Goal: Information Seeking & Learning: Learn about a topic

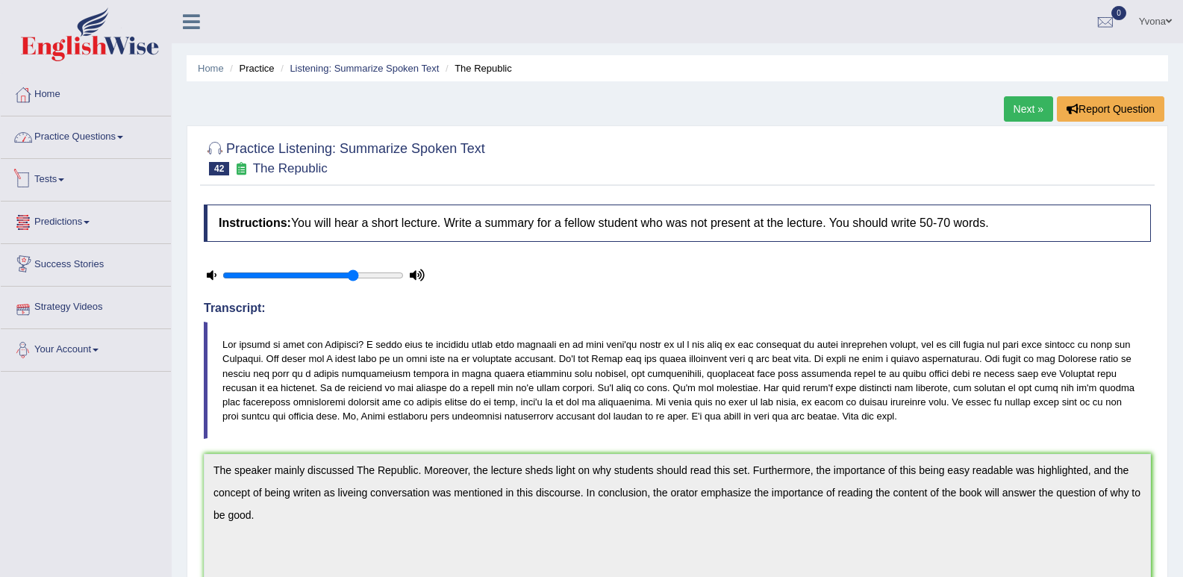
click at [104, 152] on link "Practice Questions" at bounding box center [86, 134] width 170 height 37
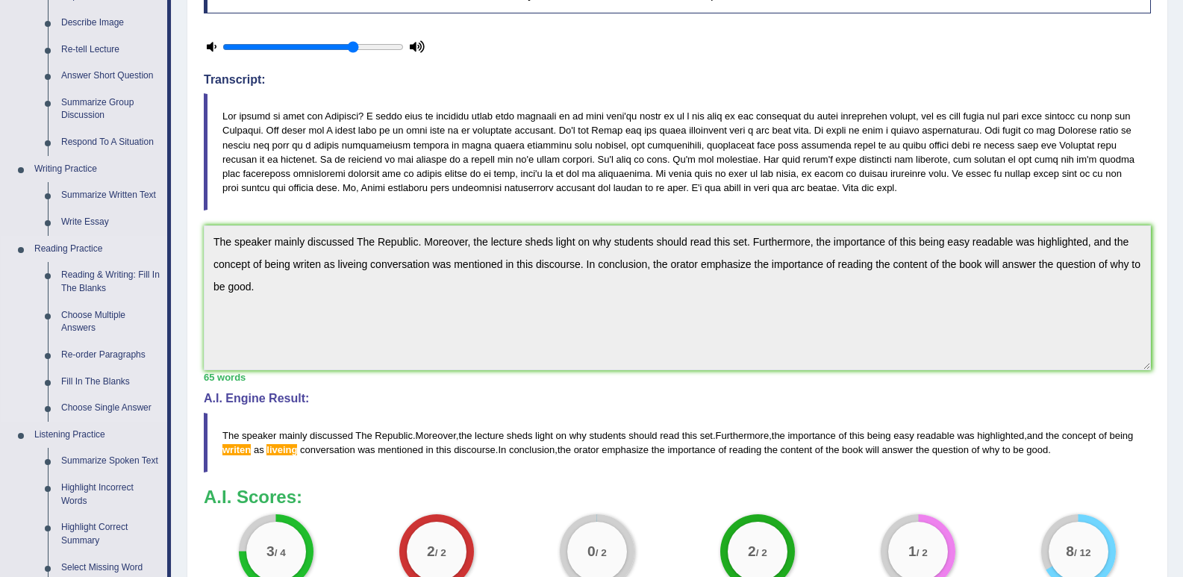
scroll to position [269, 0]
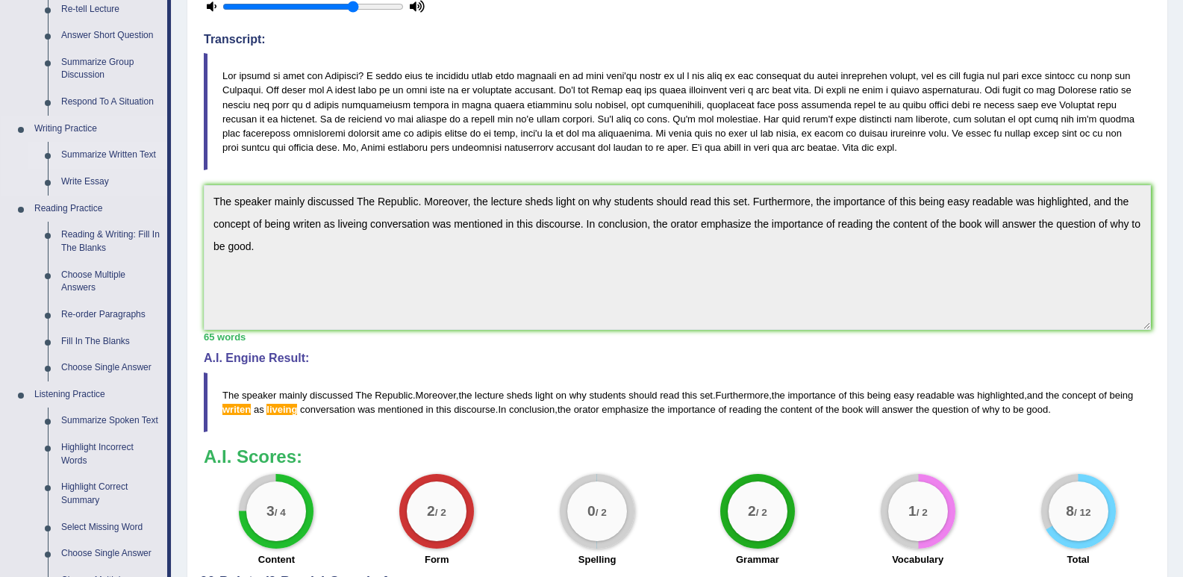
click at [110, 161] on link "Summarize Written Text" at bounding box center [110, 155] width 113 height 27
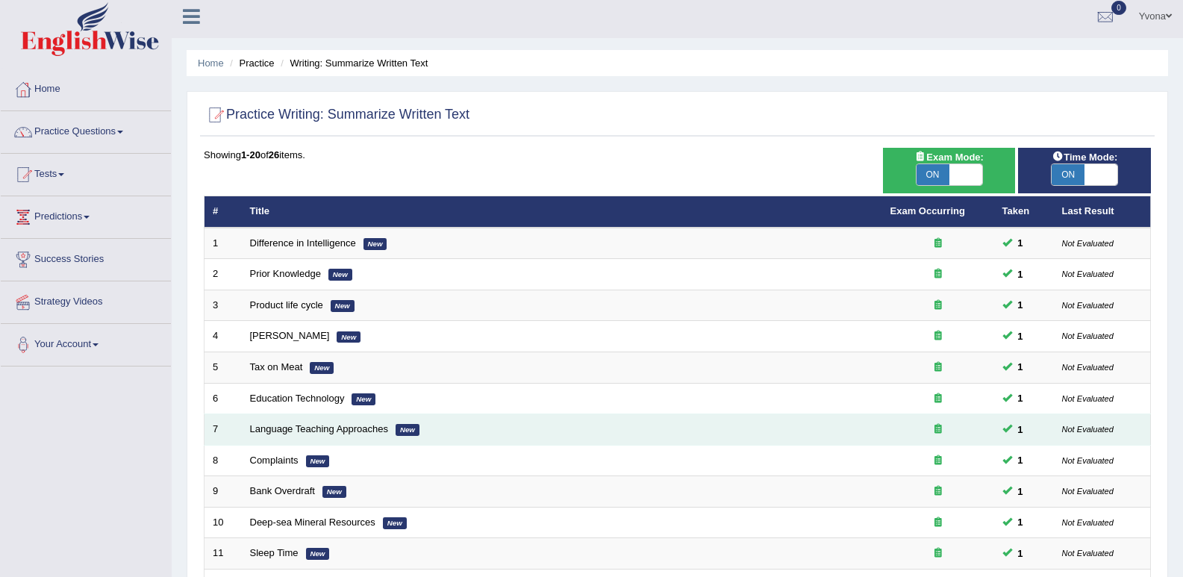
scroll to position [405, 0]
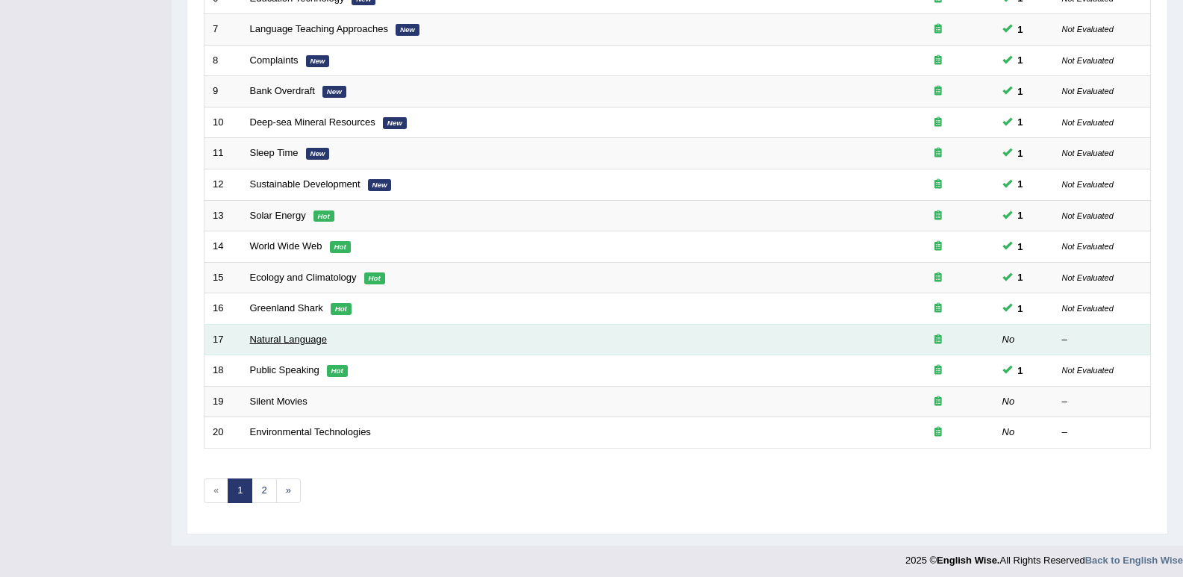
click at [301, 337] on link "Natural Language" at bounding box center [288, 339] width 77 height 11
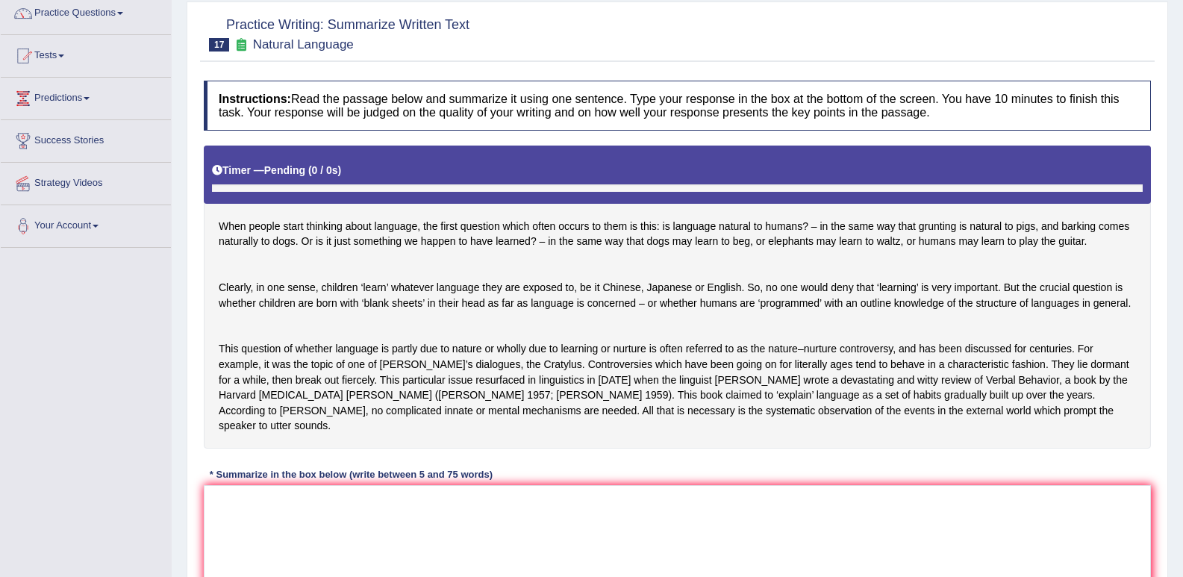
scroll to position [240, 0]
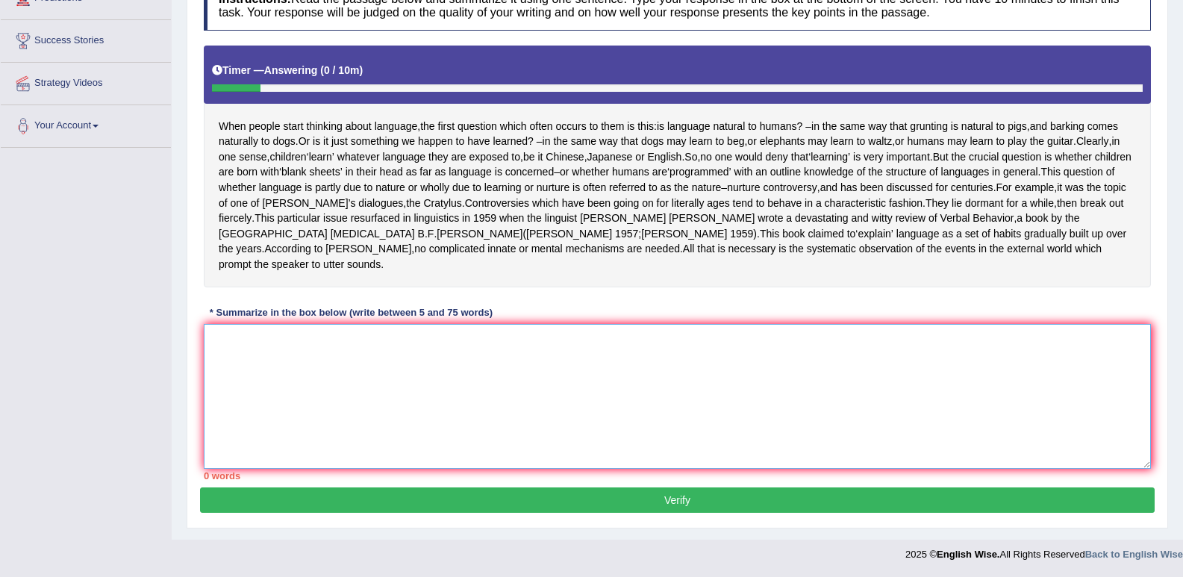
click at [634, 379] on textarea at bounding box center [677, 396] width 947 height 145
drag, startPoint x: 756, startPoint y: 343, endPoint x: 667, endPoint y: 343, distance: 88.1
click at [755, 343] on textarea at bounding box center [677, 396] width 947 height 145
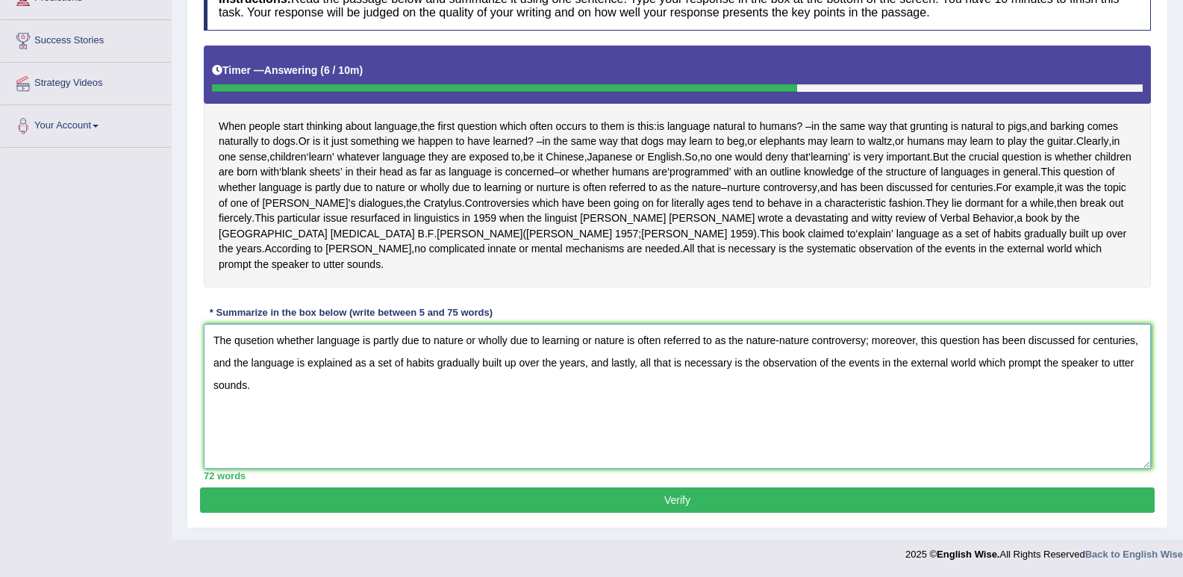
type textarea "The qusetion whether language is partly due to nature or wholly due to learning…"
click at [606, 497] on button "Verify" at bounding box center [677, 500] width 955 height 25
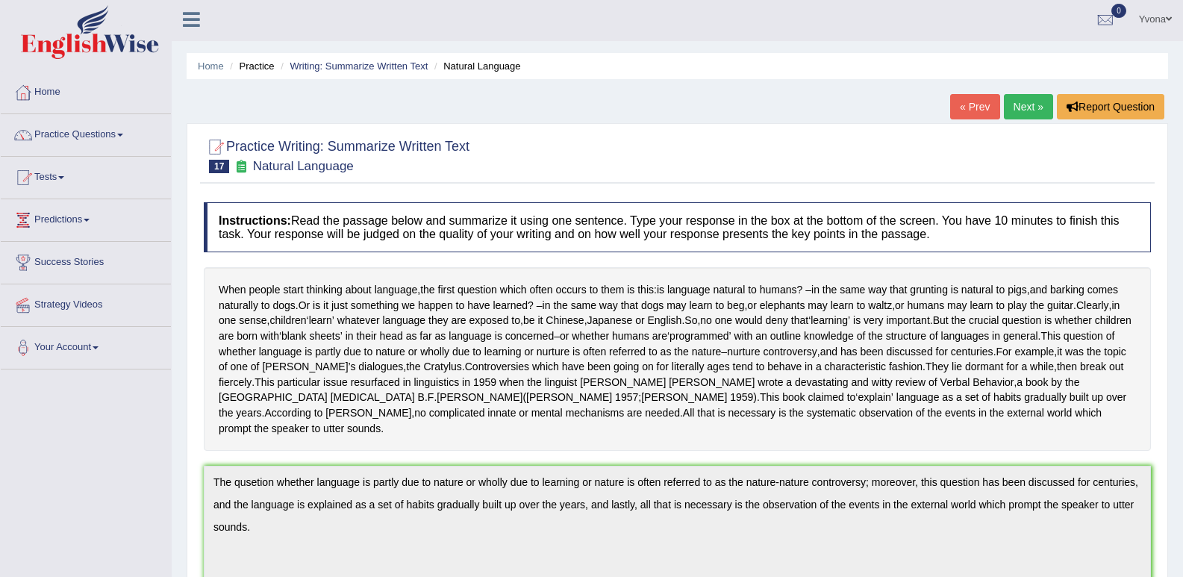
scroll to position [0, 0]
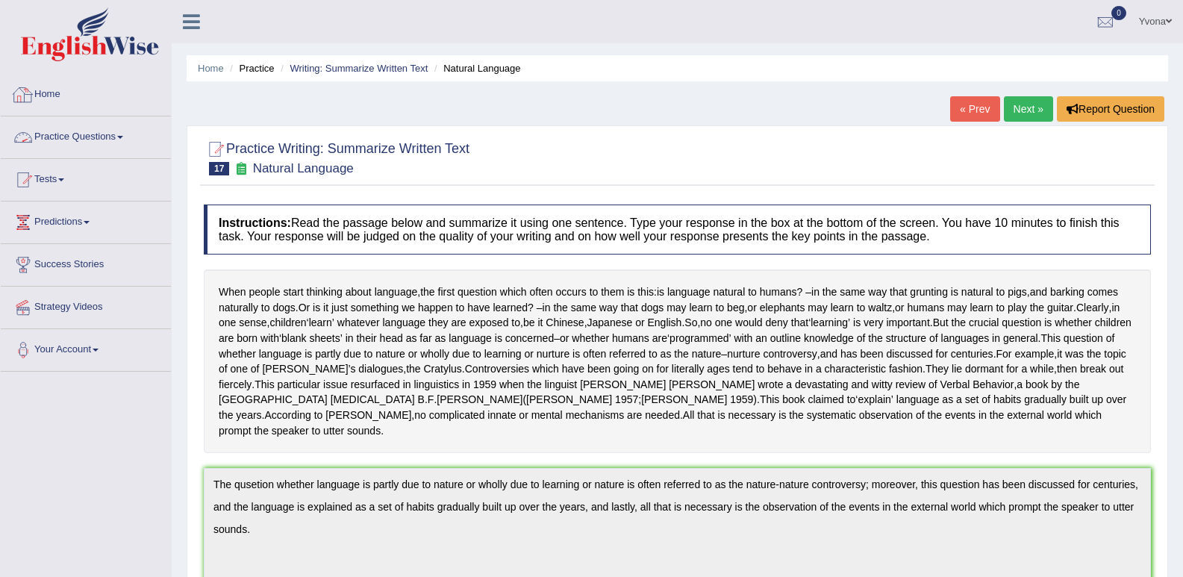
click at [136, 143] on link "Practice Questions" at bounding box center [86, 134] width 170 height 37
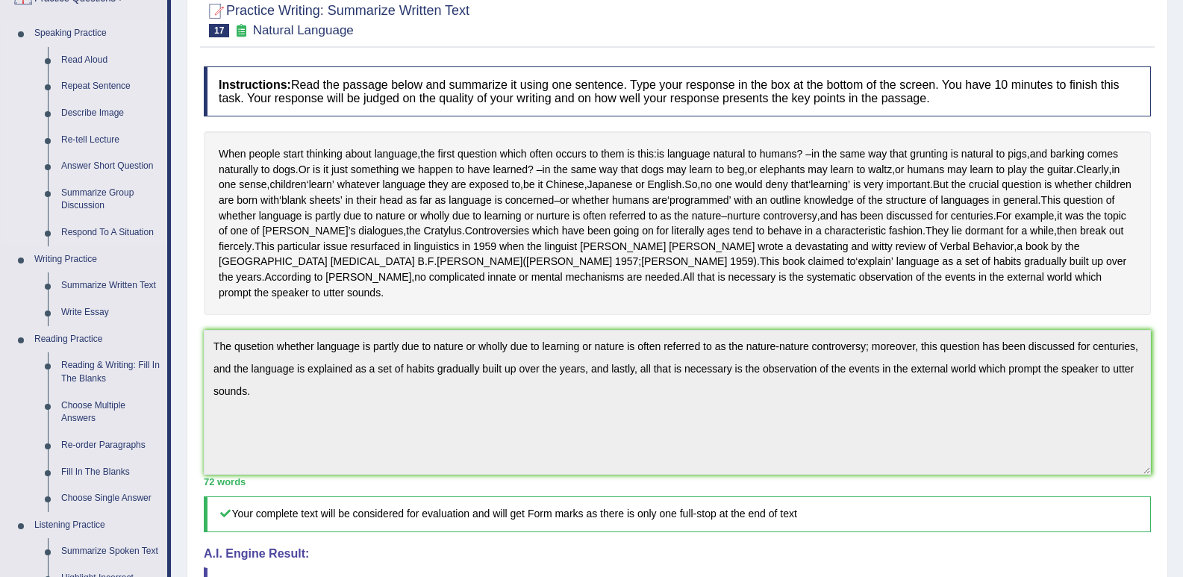
scroll to position [269, 0]
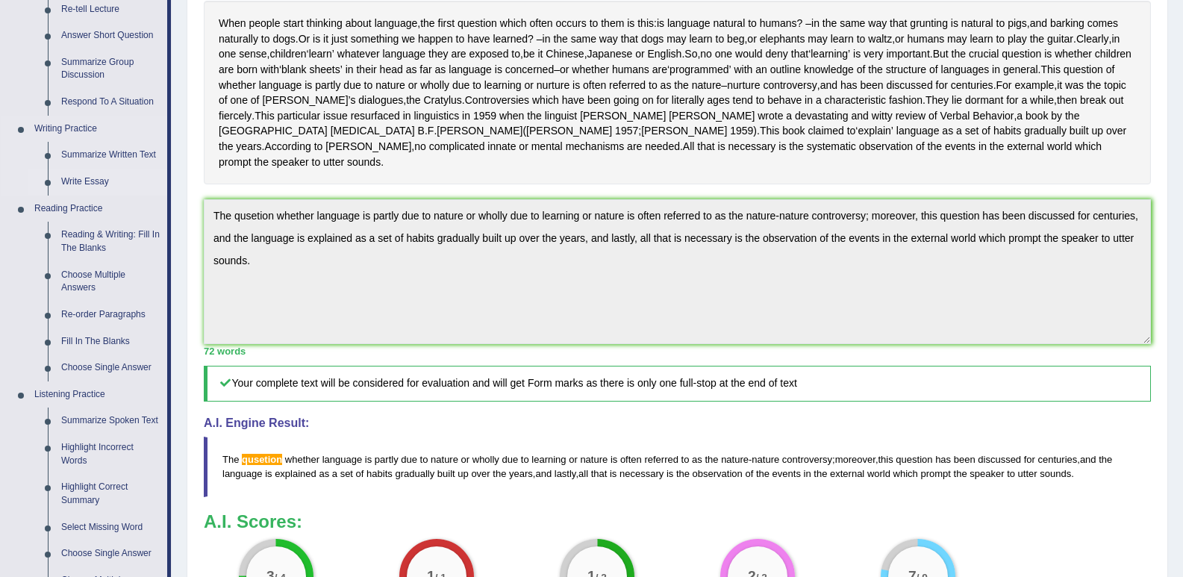
click at [109, 184] on link "Write Essay" at bounding box center [110, 182] width 113 height 27
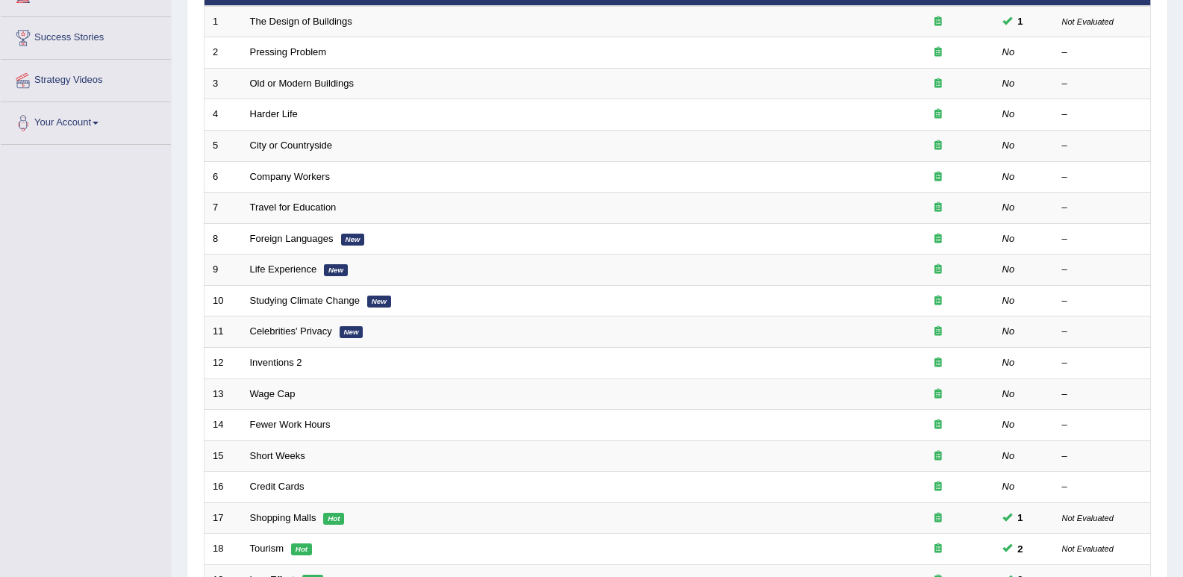
scroll to position [269, 0]
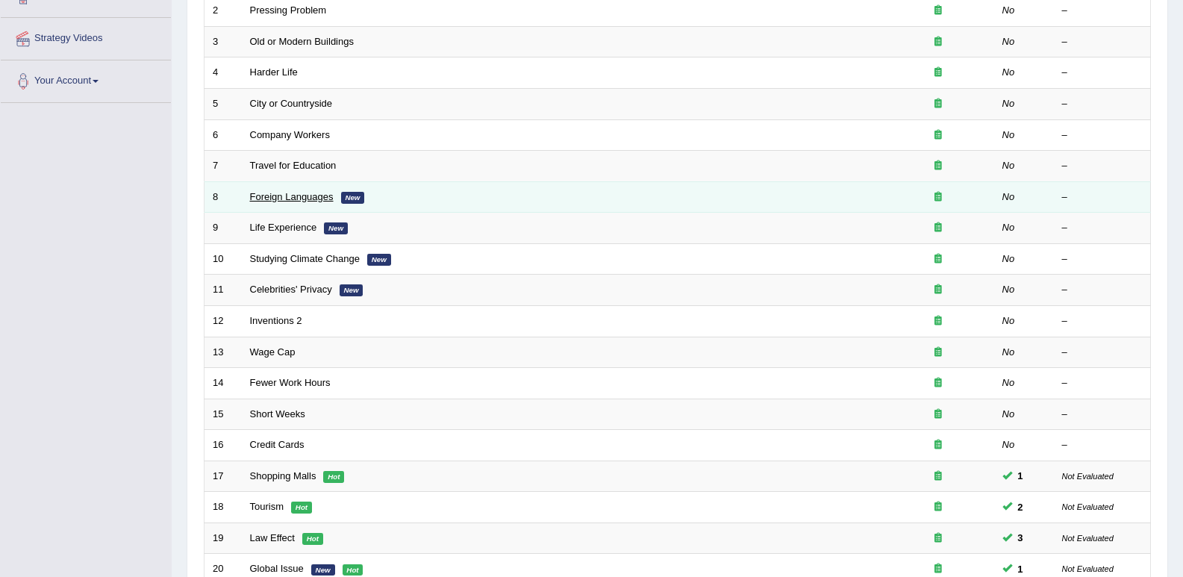
click at [277, 199] on link "Foreign Languages" at bounding box center [292, 196] width 84 height 11
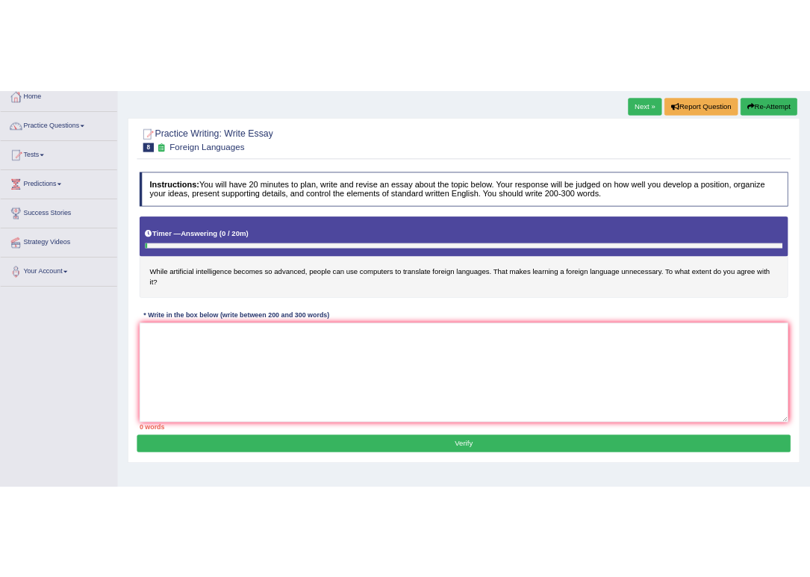
scroll to position [117, 0]
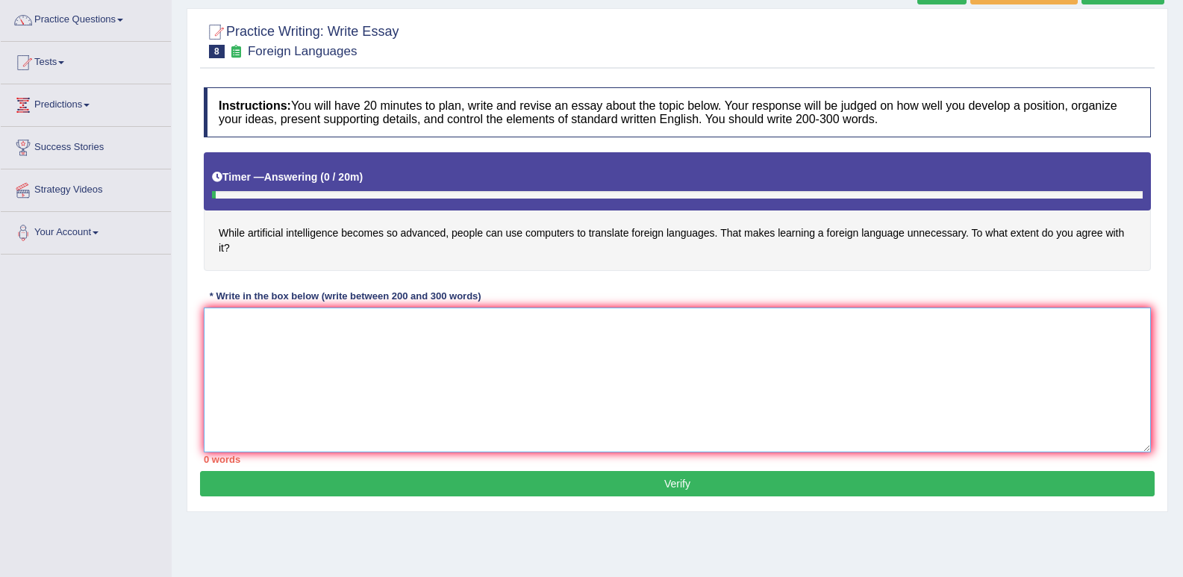
click at [414, 331] on textarea at bounding box center [677, 380] width 947 height 145
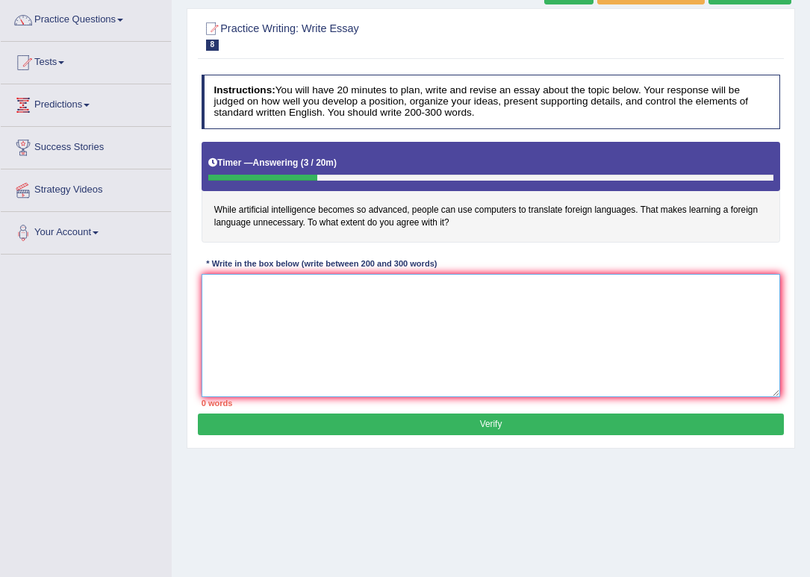
click at [453, 337] on textarea at bounding box center [491, 335] width 579 height 123
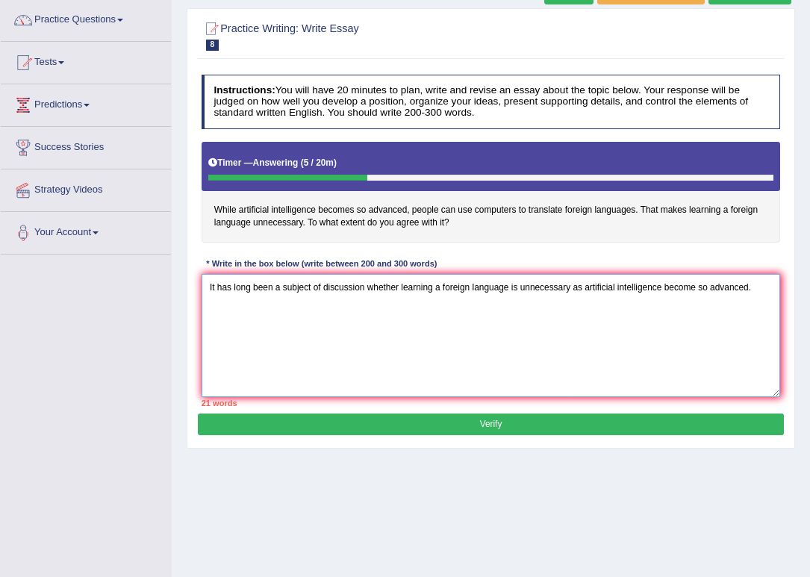
click at [454, 336] on textarea "It has long been a subject of discussion whether learning a foreign language is…" at bounding box center [491, 335] width 579 height 123
click at [661, 289] on textarea "It has long been a subject of discussion whether learning a foreign language is…" at bounding box center [491, 335] width 579 height 123
click at [362, 346] on textarea "It has long been a subject of discussion whether learning a foreign language is…" at bounding box center [491, 335] width 579 height 123
click at [461, 325] on textarea "It has long been a subject of discussion whether learning a foreign language is…" at bounding box center [491, 335] width 579 height 123
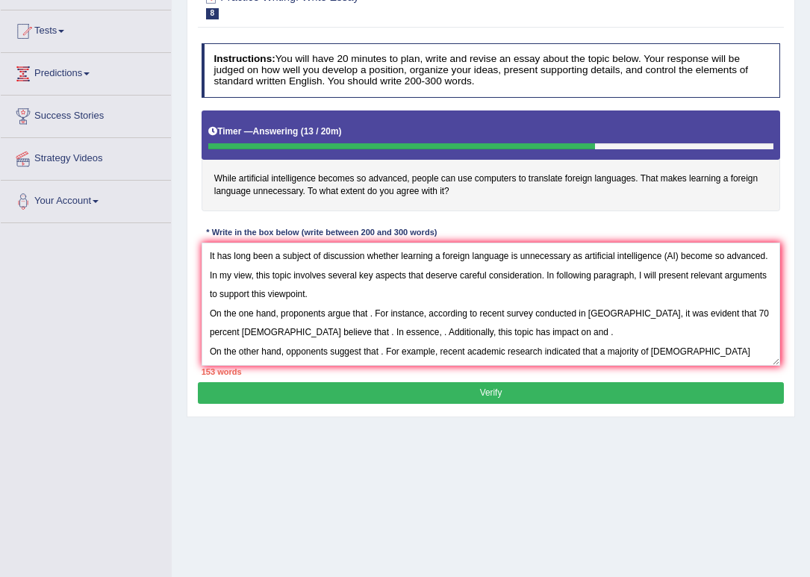
scroll to position [179, 0]
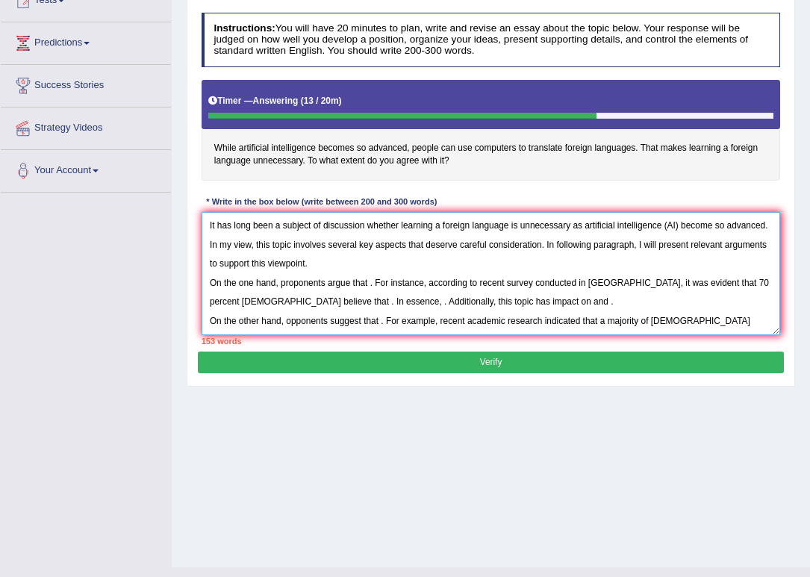
click at [370, 288] on textarea "It has long been a subject of discussion whether learning a foreign language is…" at bounding box center [491, 273] width 579 height 123
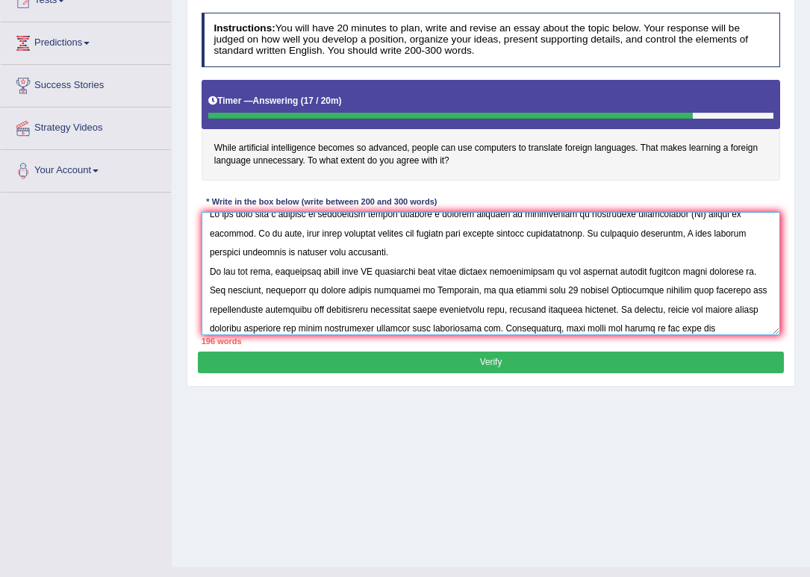
scroll to position [112, 0]
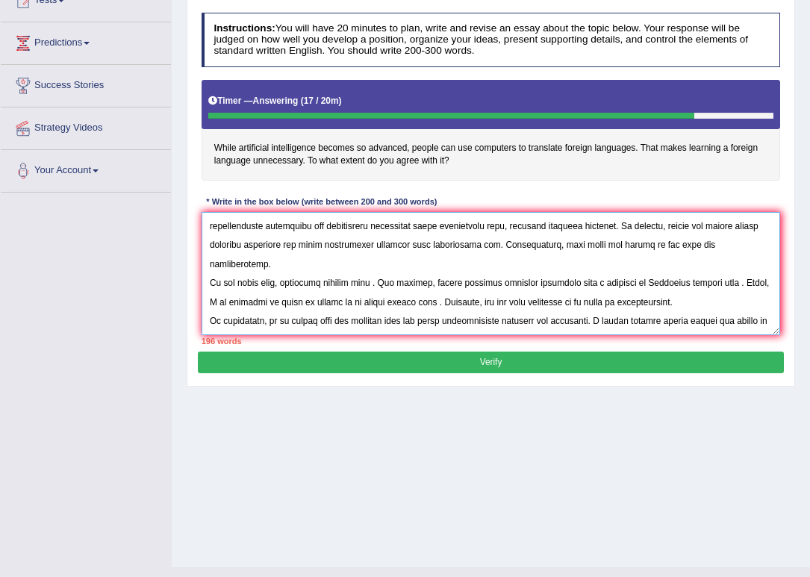
click at [379, 269] on textarea at bounding box center [491, 273] width 579 height 123
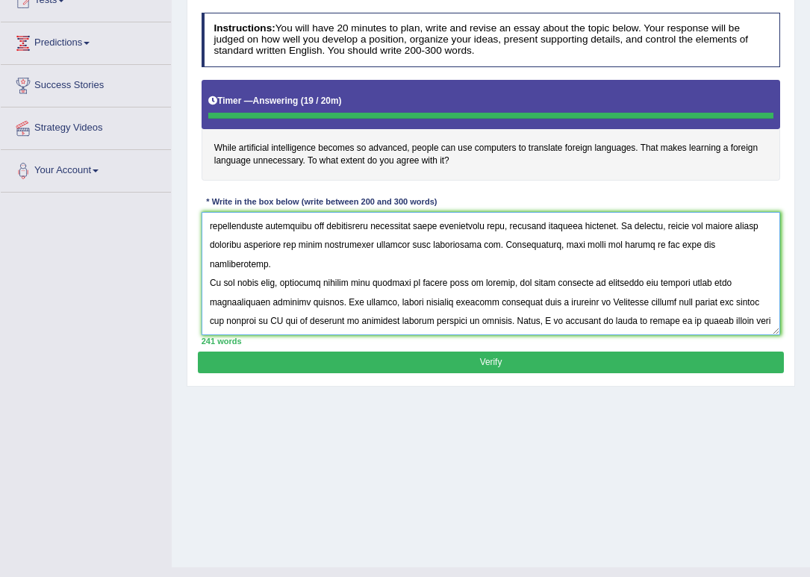
type textarea "It has long been a subject of discussion whether learning a foreign language is…"
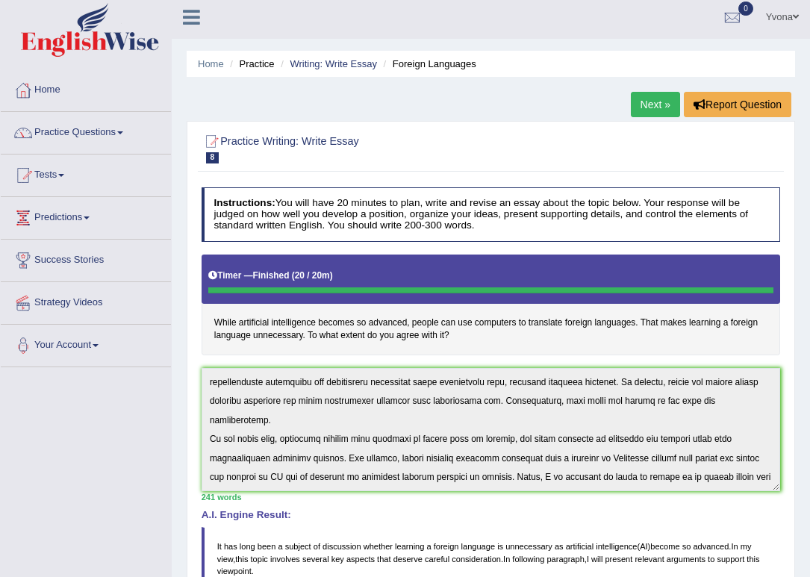
scroll to position [0, 0]
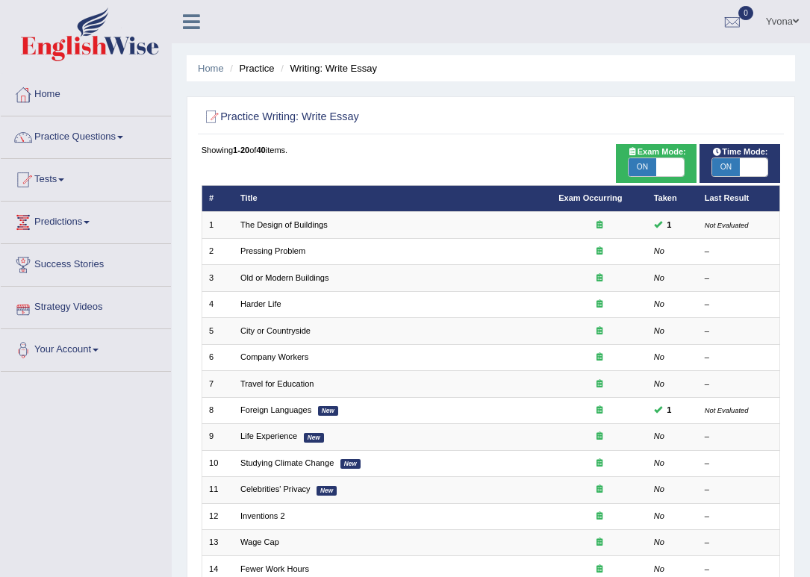
click at [759, 165] on span at bounding box center [754, 167] width 28 height 18
checkbox input "false"
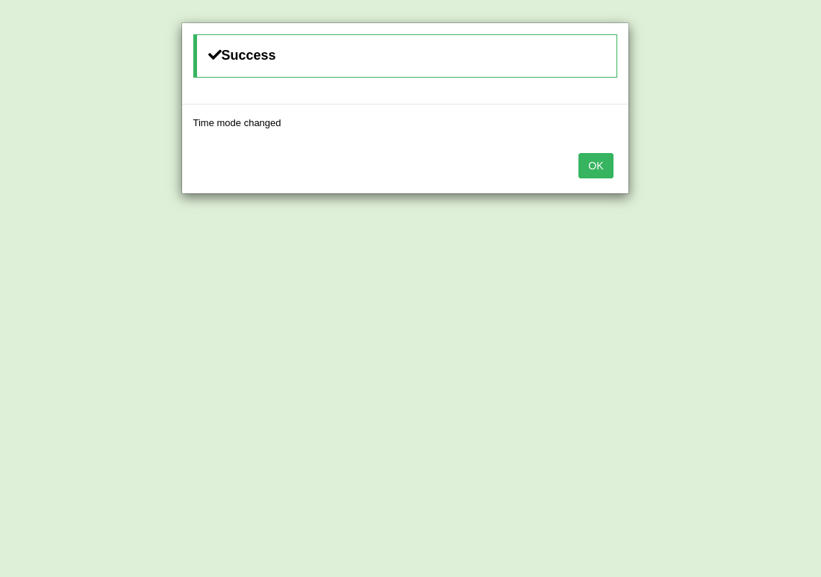
click at [612, 172] on button "OK" at bounding box center [596, 165] width 34 height 25
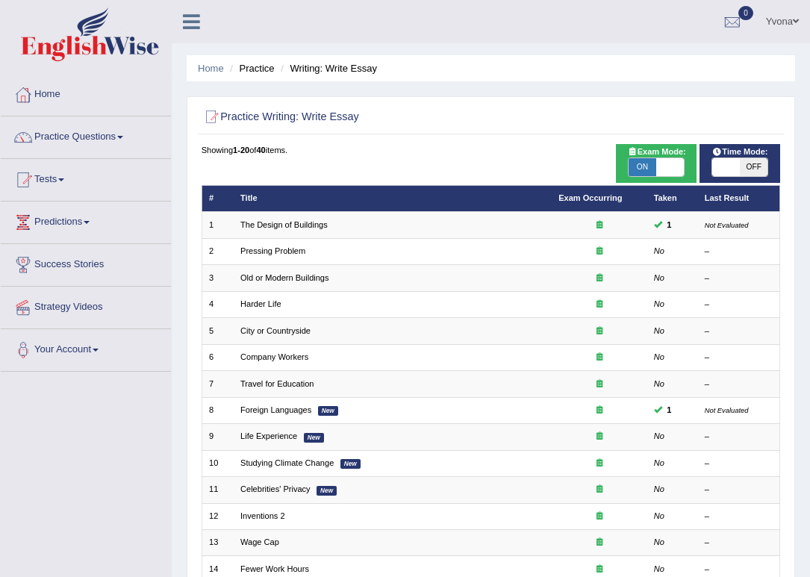
scroll to position [179, 0]
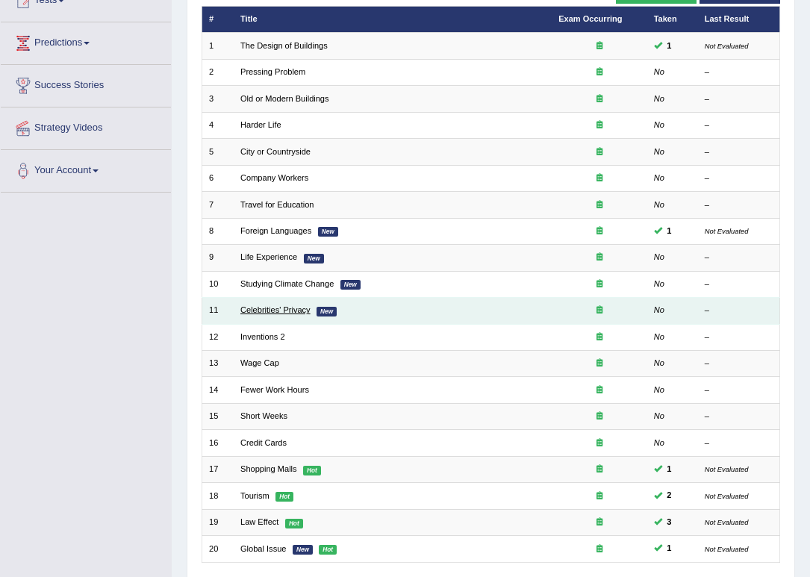
click at [290, 314] on link "Celebrities' Privacy" at bounding box center [275, 309] width 70 height 9
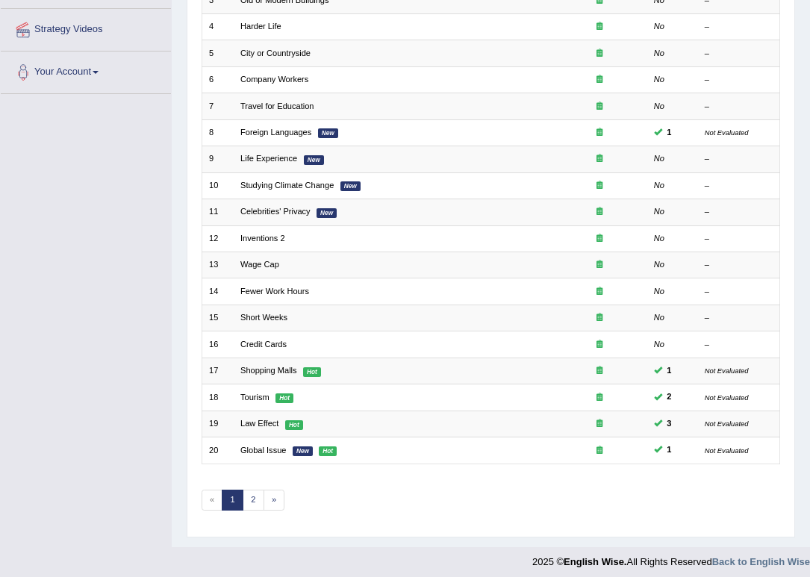
scroll to position [285, 0]
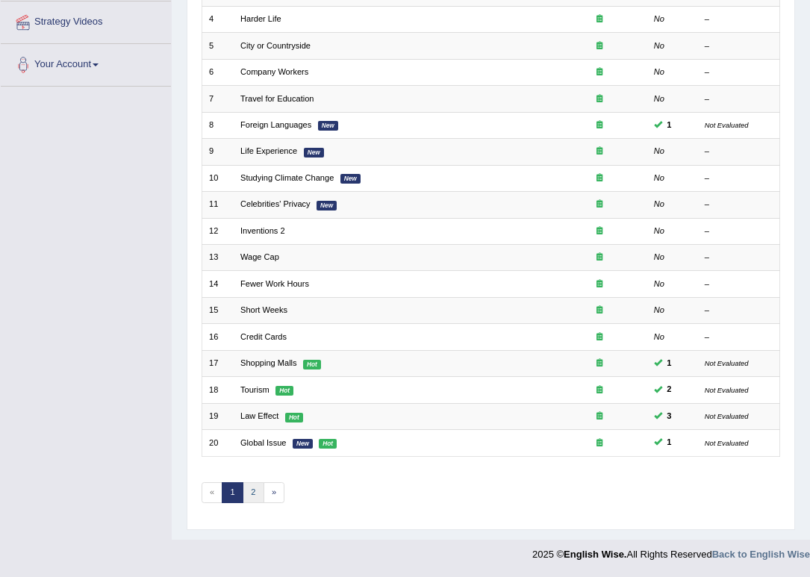
click at [248, 498] on link "2" at bounding box center [254, 492] width 22 height 21
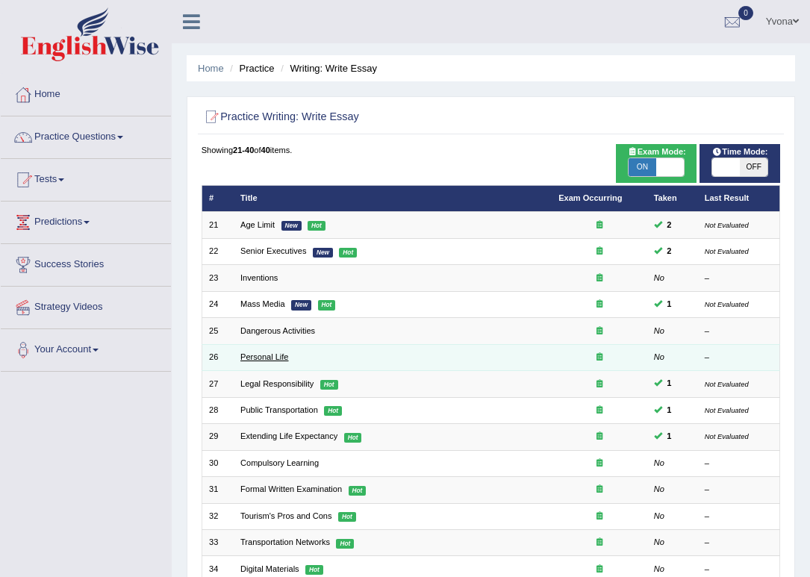
click at [269, 359] on link "Personal Life" at bounding box center [264, 356] width 48 height 9
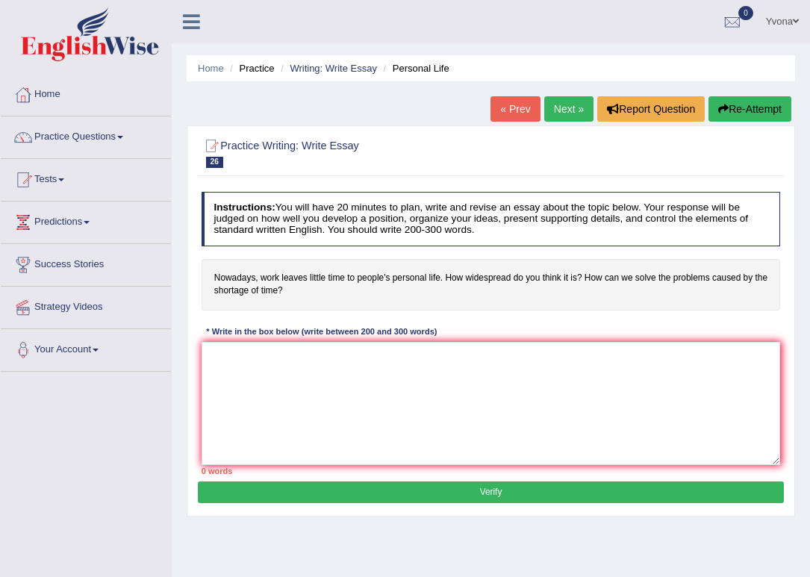
drag, startPoint x: 319, startPoint y: 289, endPoint x: 248, endPoint y: 283, distance: 71.2
click at [248, 283] on h4 "Nowadays, work leaves little time to people's personal life. How widespread do …" at bounding box center [491, 285] width 579 height 52
drag, startPoint x: 216, startPoint y: 278, endPoint x: 395, endPoint y: 320, distance: 184.2
click at [395, 320] on div "Instructions: You will have 20 minutes to plan, write and revise an essay about…" at bounding box center [490, 334] width 585 height 296
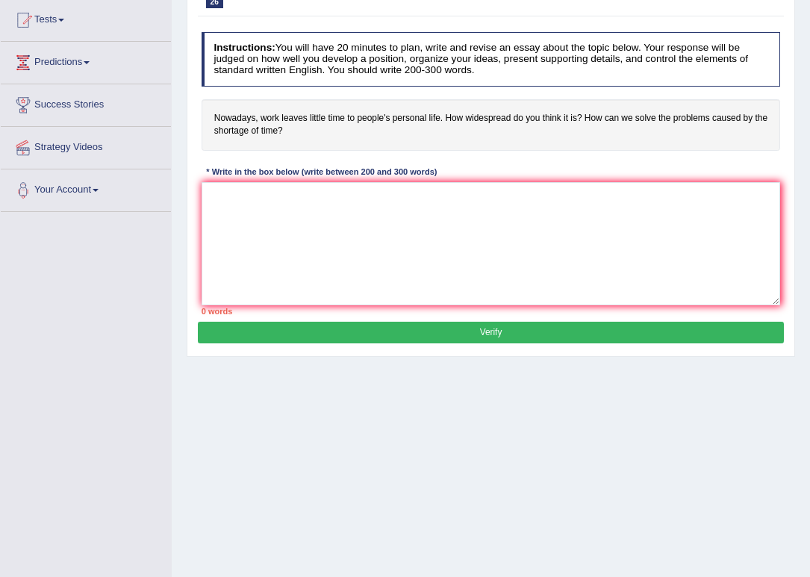
scroll to position [179, 0]
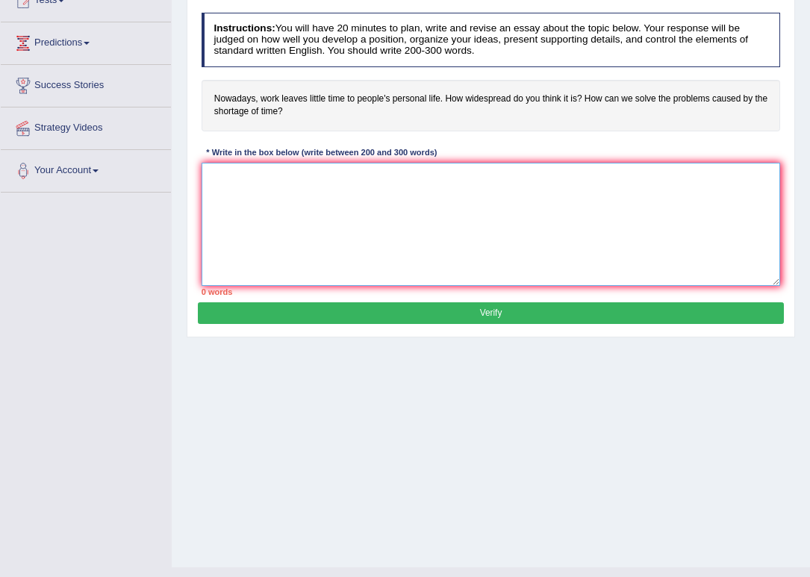
click at [399, 221] on textarea at bounding box center [491, 224] width 579 height 123
paste textarea "It has long been a subject of discussion whether [insert topic statement]. In m…"
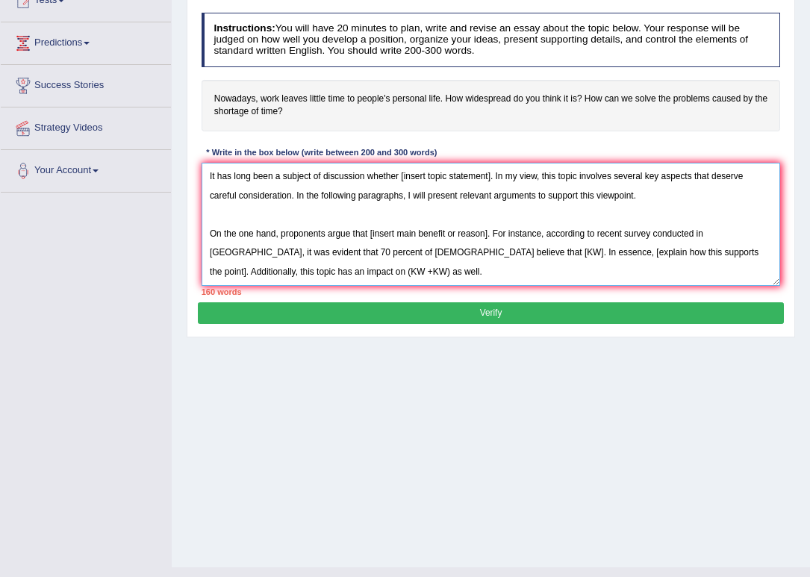
scroll to position [125, 0]
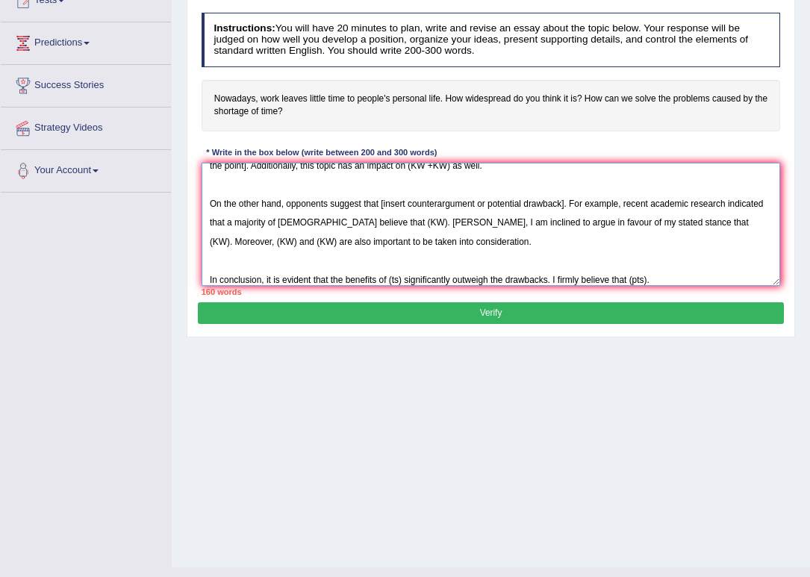
click at [279, 261] on textarea "It has long been a subject of discussion whether [insert topic statement]. In m…" at bounding box center [491, 224] width 579 height 123
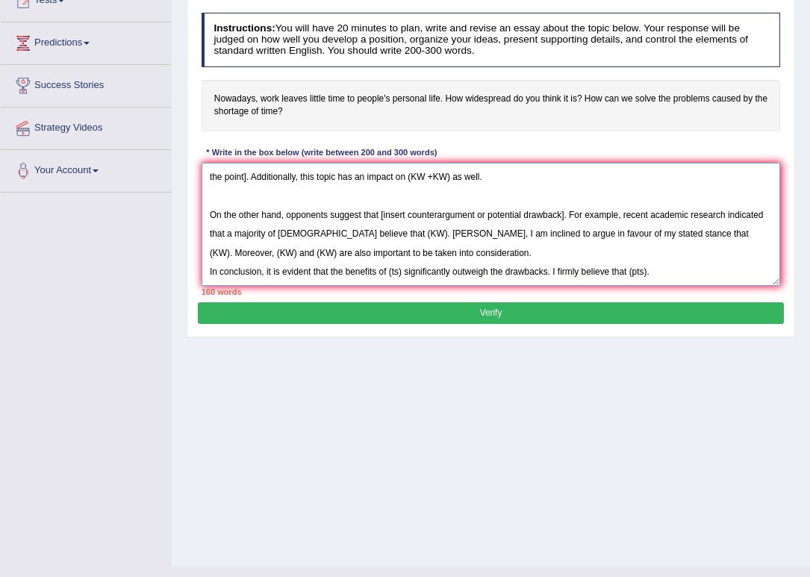
click at [250, 204] on textarea "It has long been a subject of discussion whether [insert topic statement]. In m…" at bounding box center [491, 224] width 579 height 123
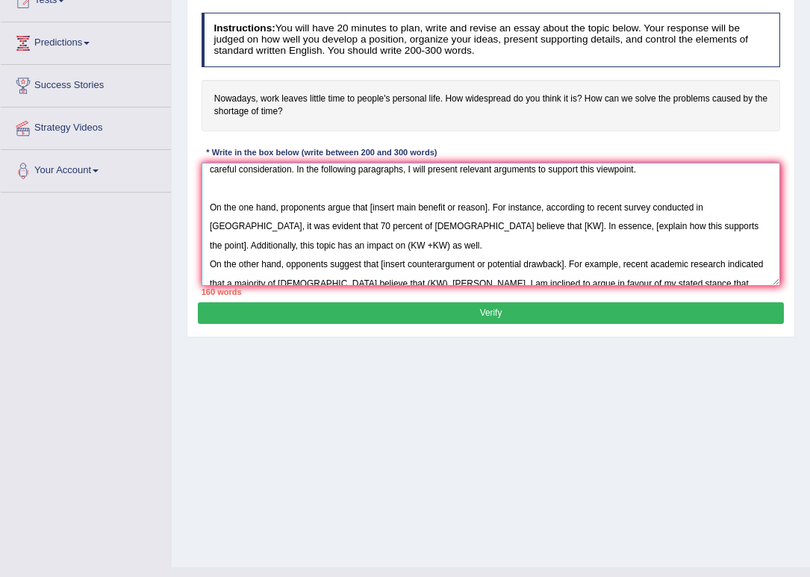
scroll to position [0, 0]
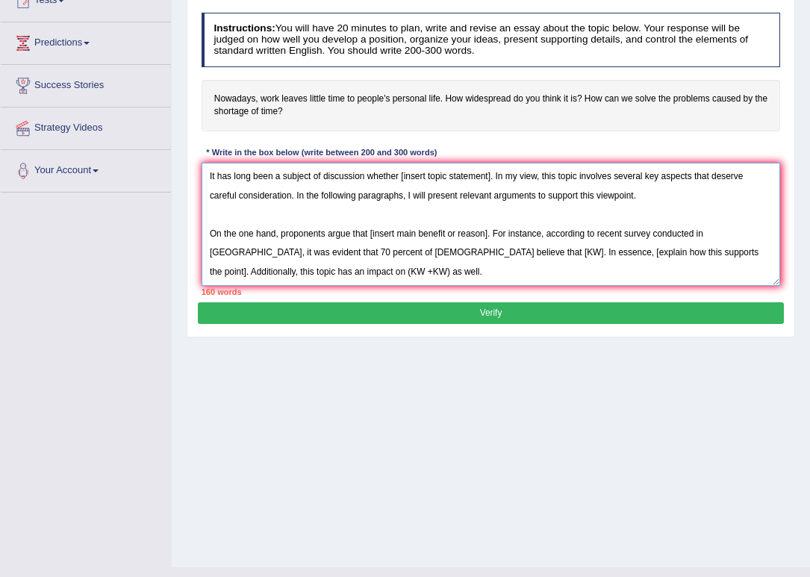
click at [241, 212] on textarea "It has long been a subject of discussion whether [insert topic statement]. In m…" at bounding box center [491, 224] width 579 height 123
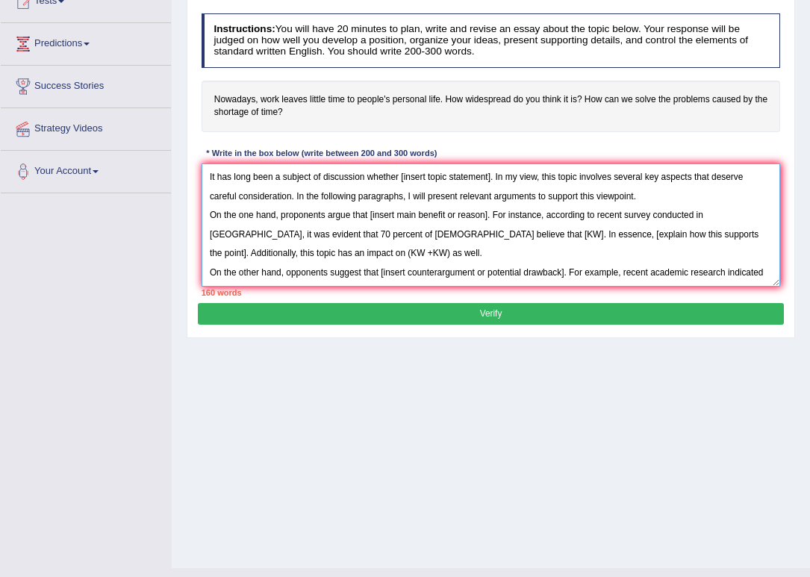
scroll to position [179, 0]
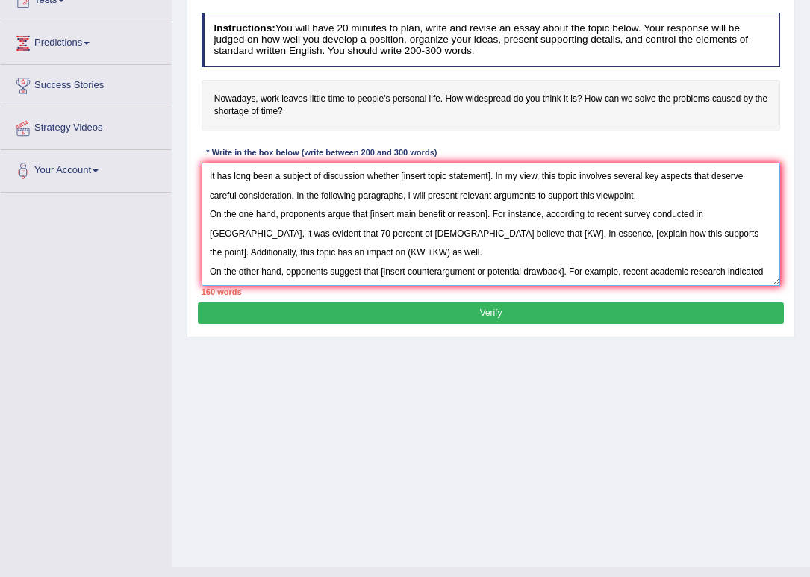
click at [487, 178] on textarea "It has long been a subject of discussion whether [insert topic statement]. In m…" at bounding box center [491, 224] width 579 height 123
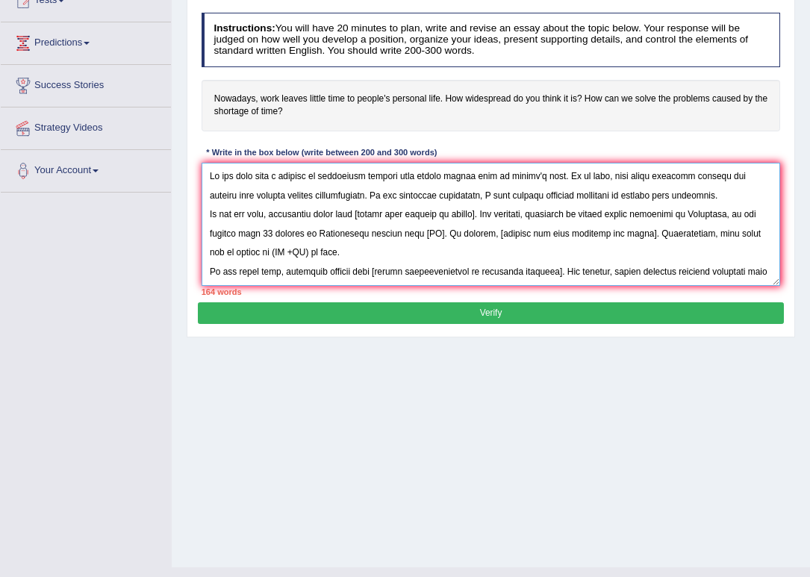
drag, startPoint x: 370, startPoint y: 213, endPoint x: 489, endPoint y: 214, distance: 118.7
click at [489, 214] on textarea at bounding box center [491, 224] width 579 height 123
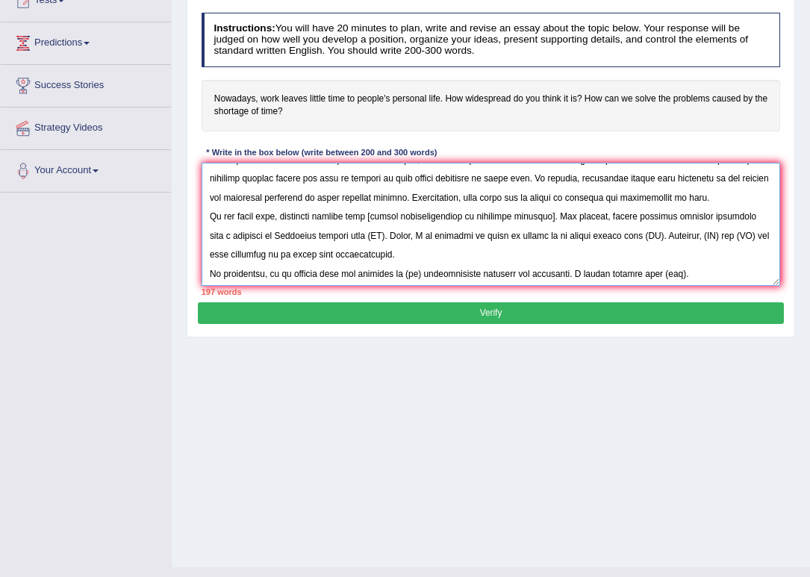
scroll to position [90, 0]
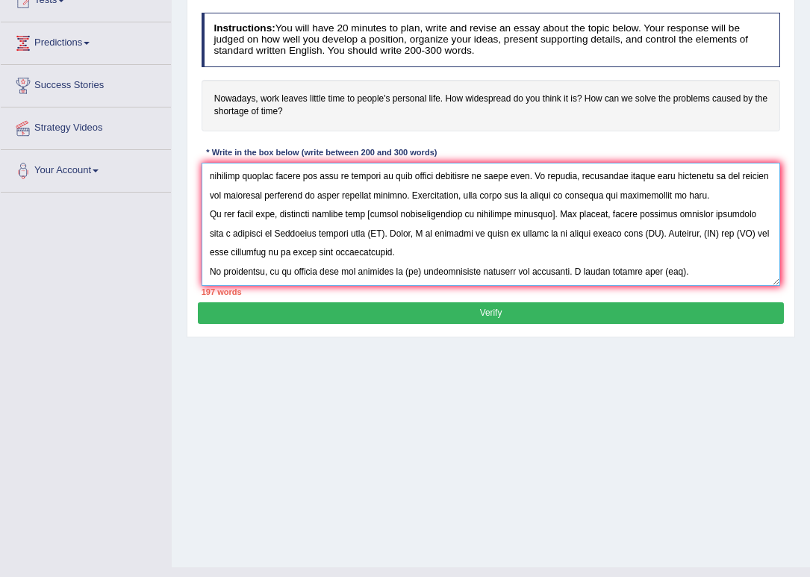
drag, startPoint x: 377, startPoint y: 279, endPoint x: 435, endPoint y: 280, distance: 58.2
click at [435, 280] on textarea at bounding box center [491, 224] width 579 height 123
click at [405, 251] on textarea at bounding box center [491, 224] width 579 height 123
drag, startPoint x: 563, startPoint y: 214, endPoint x: 380, endPoint y: 216, distance: 182.9
click at [380, 216] on textarea at bounding box center [491, 224] width 579 height 123
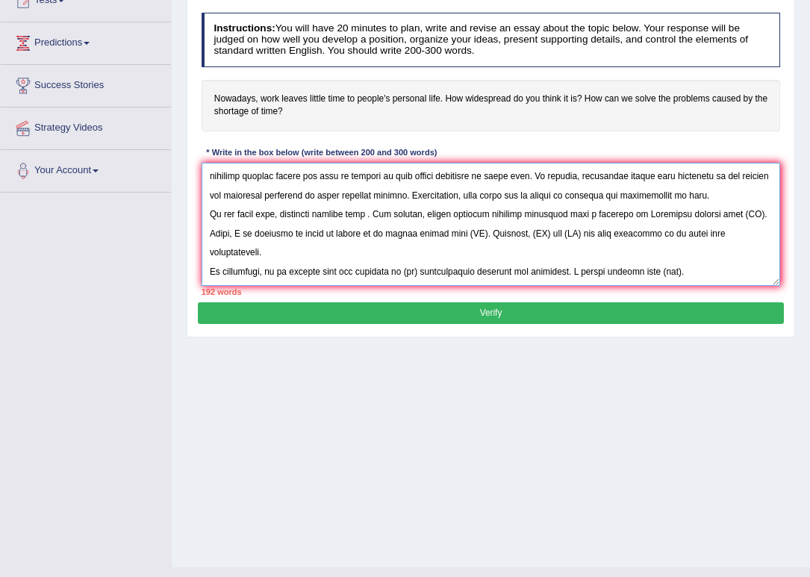
click at [551, 221] on textarea at bounding box center [491, 224] width 579 height 123
click at [382, 210] on textarea at bounding box center [491, 224] width 579 height 123
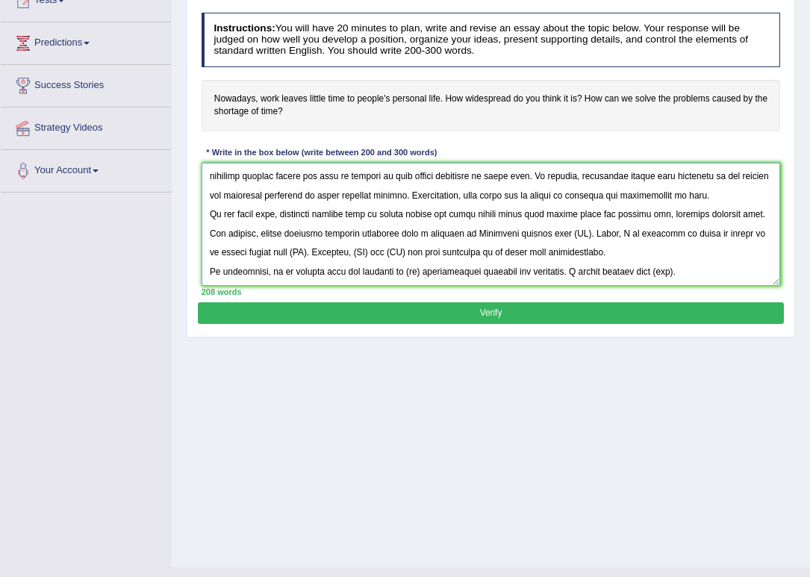
click at [403, 196] on textarea at bounding box center [491, 224] width 579 height 123
drag, startPoint x: 588, startPoint y: 233, endPoint x: 735, endPoint y: 280, distance: 154.4
click at [591, 231] on textarea at bounding box center [491, 224] width 579 height 123
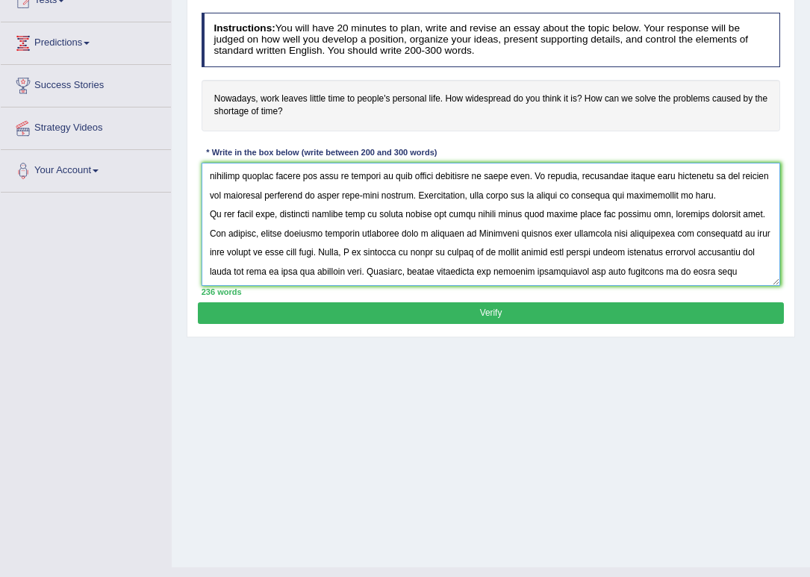
scroll to position [134, 0]
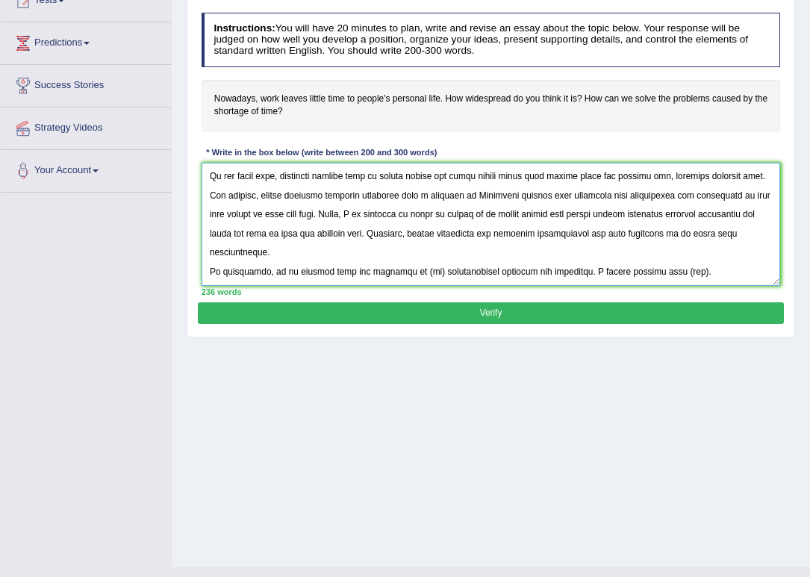
click at [397, 270] on textarea at bounding box center [491, 224] width 579 height 123
click at [668, 278] on textarea at bounding box center [491, 224] width 579 height 123
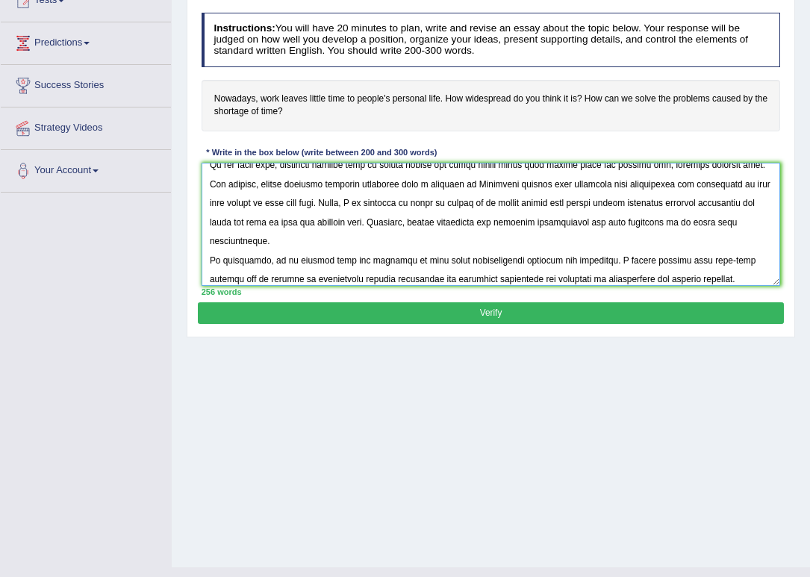
type textarea "It has long been a subject of discussion whether work leaves little time to peo…"
drag, startPoint x: 535, startPoint y: 314, endPoint x: 518, endPoint y: 299, distance: 22.3
click at [533, 314] on button "Verify" at bounding box center [490, 313] width 585 height 22
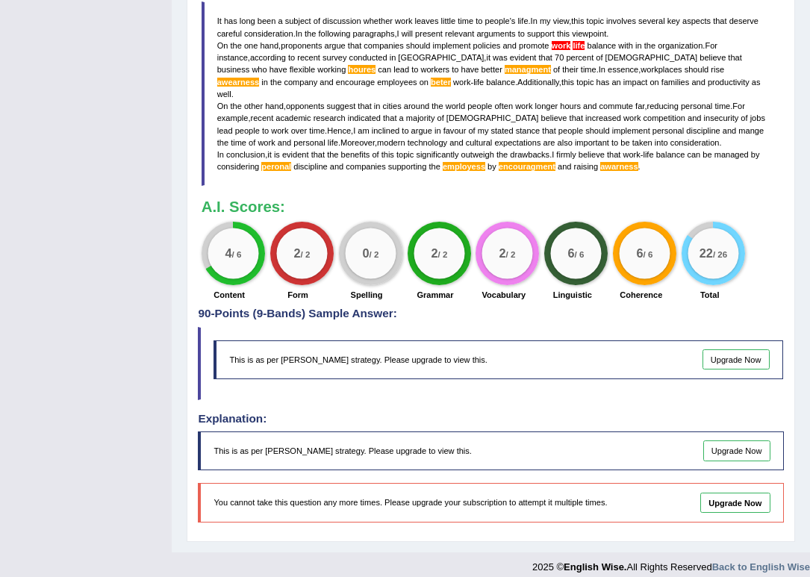
scroll to position [482, 0]
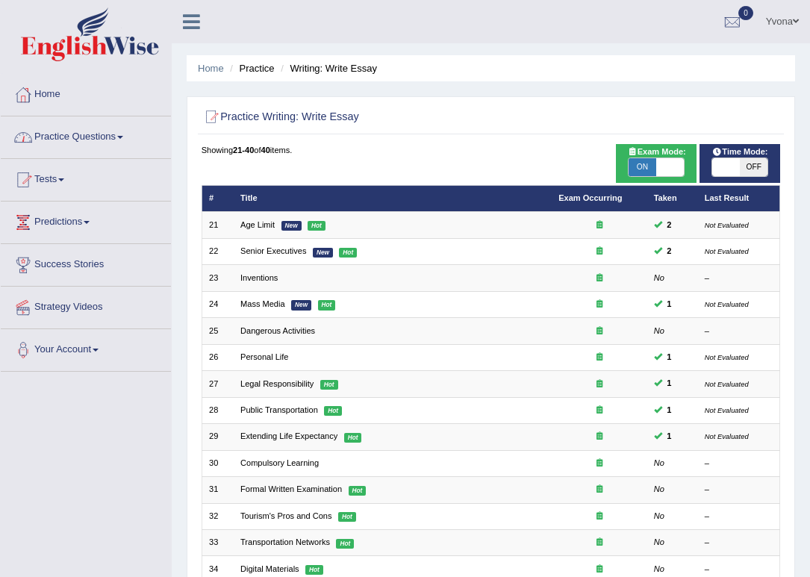
click at [58, 137] on link "Practice Questions" at bounding box center [86, 134] width 170 height 37
